Goal: Transaction & Acquisition: Subscribe to service/newsletter

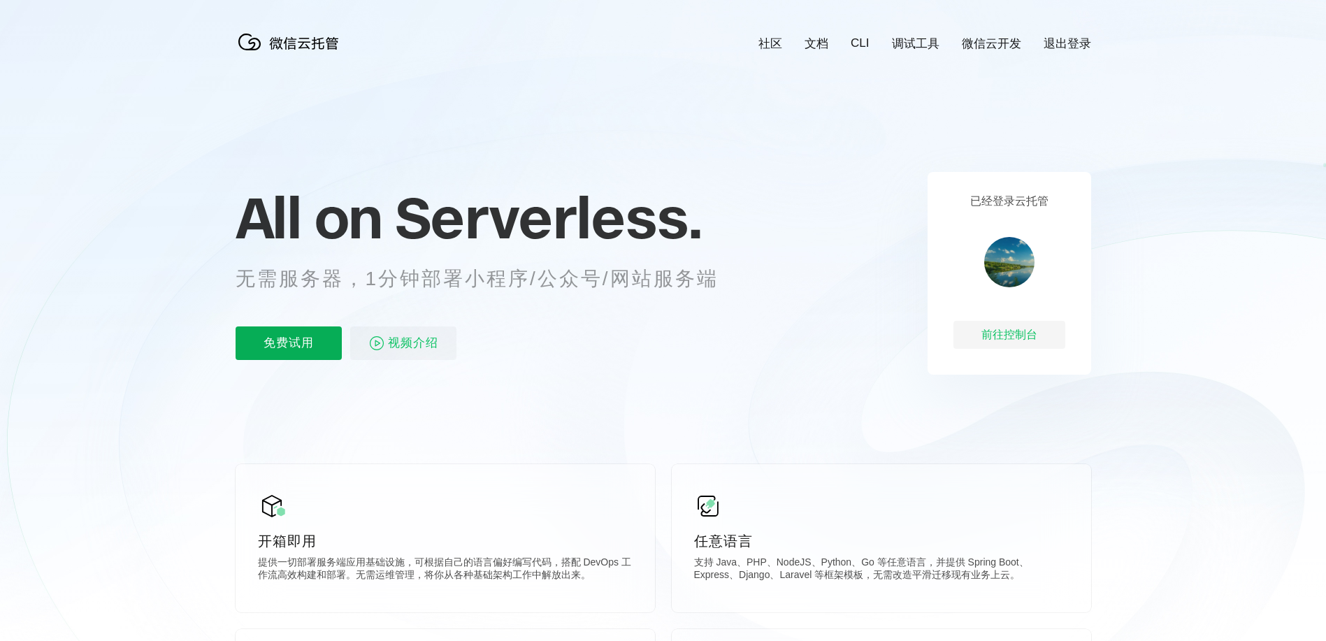
scroll to position [0, 2485]
click at [304, 351] on p "免费试用" at bounding box center [289, 343] width 106 height 34
click at [270, 342] on p "免费试用" at bounding box center [289, 343] width 106 height 34
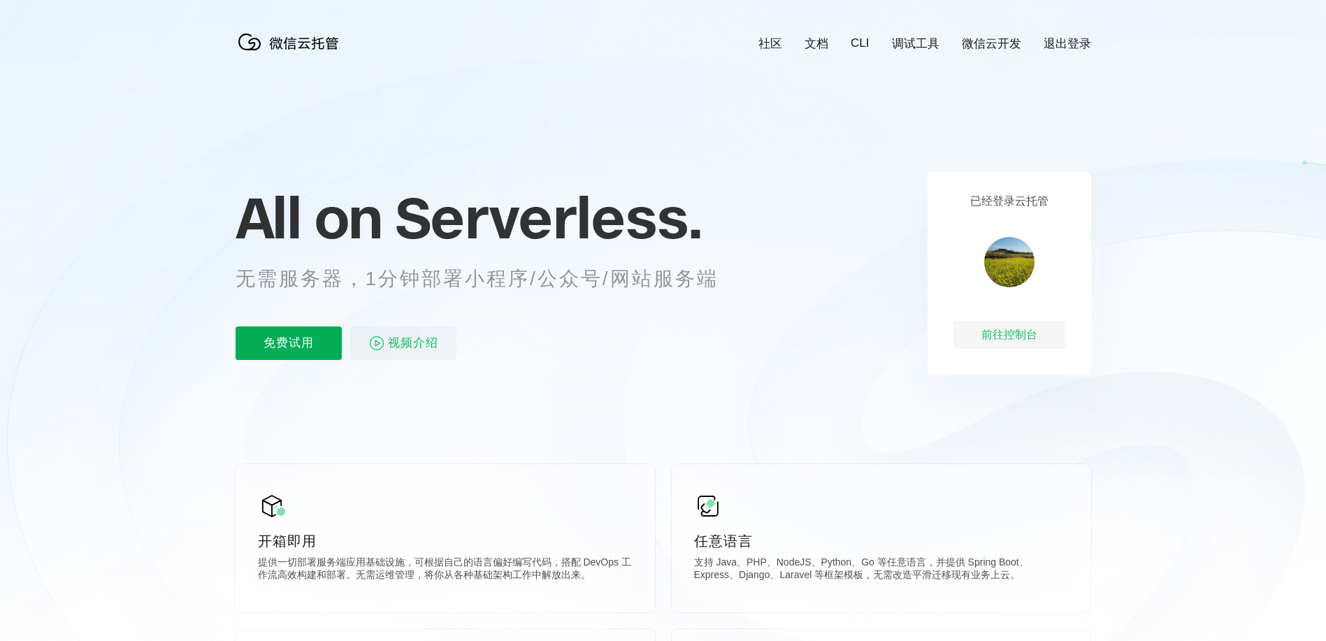
click at [289, 343] on p "免费试用" at bounding box center [289, 343] width 106 height 34
click at [270, 344] on p "免费试用" at bounding box center [289, 343] width 106 height 34
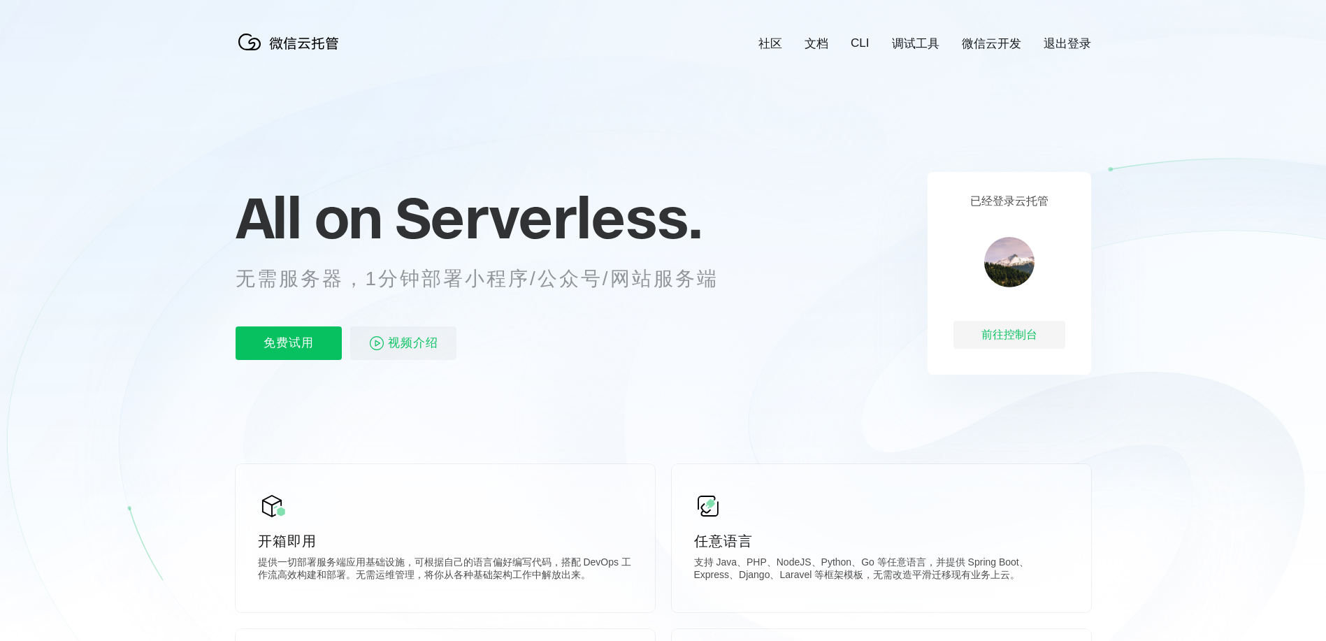
scroll to position [0, 2485]
click at [289, 343] on p "免费试用" at bounding box center [289, 343] width 106 height 34
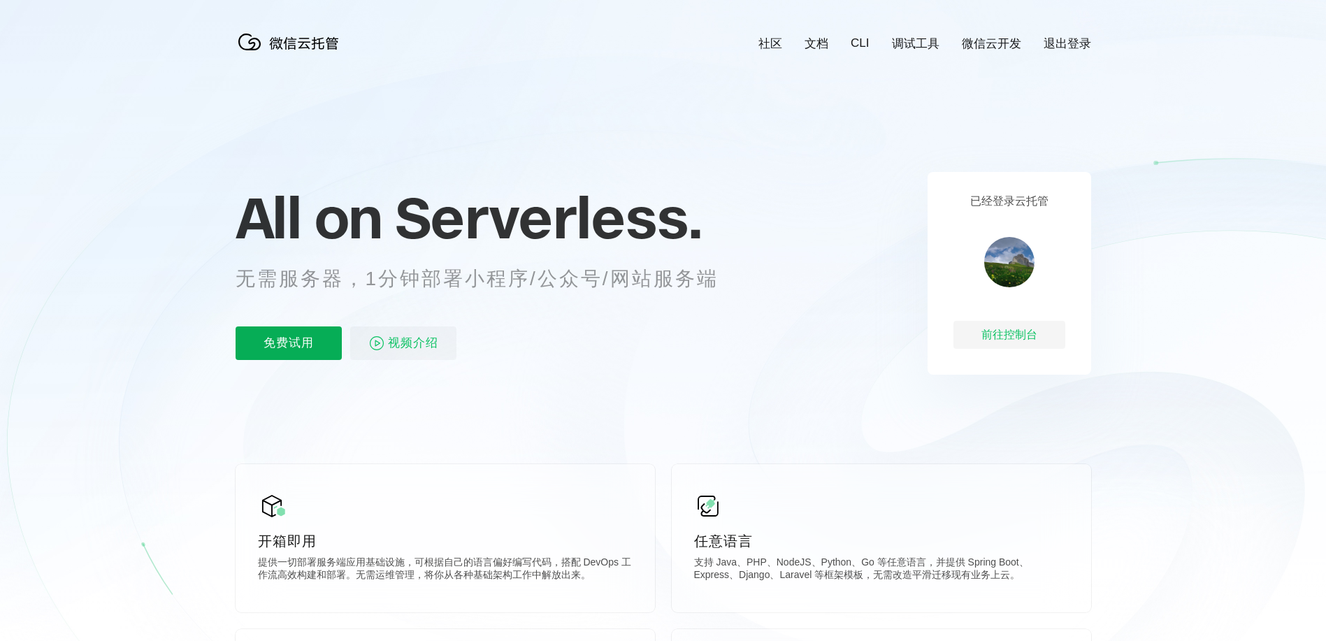
click at [289, 343] on p "免费试用" at bounding box center [289, 343] width 106 height 34
